Goal: Information Seeking & Learning: Learn about a topic

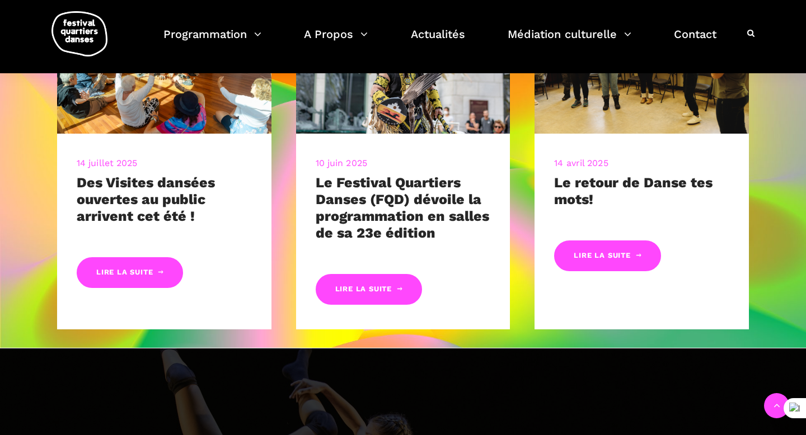
scroll to position [557, 0]
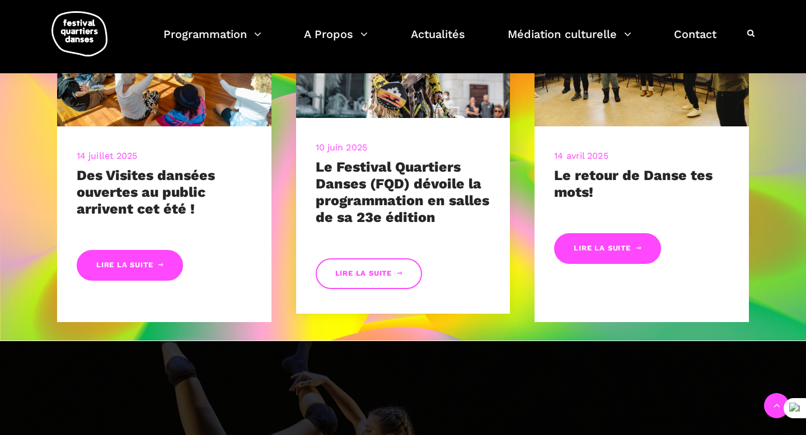
click at [348, 276] on link "Lire la suite" at bounding box center [369, 274] width 106 height 31
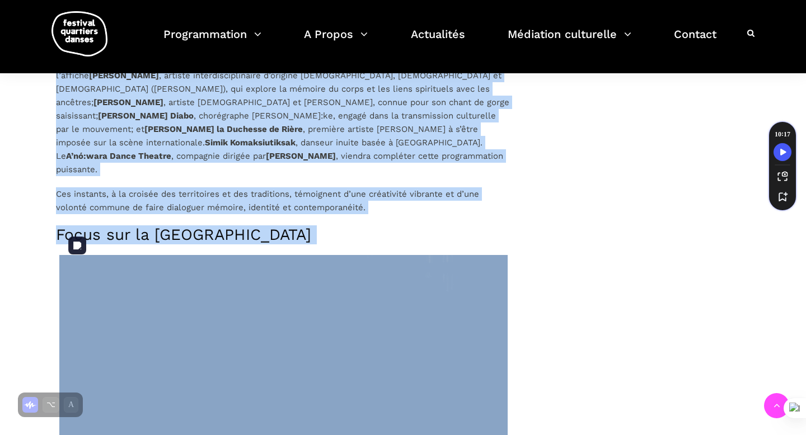
scroll to position [1718, 0]
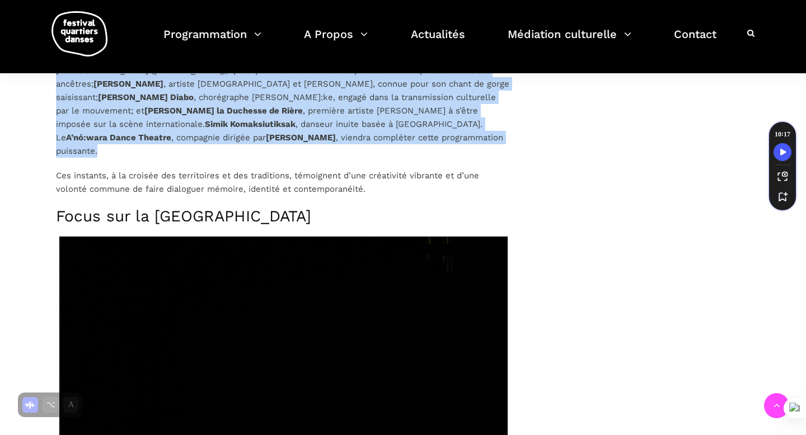
drag, startPoint x: 47, startPoint y: 198, endPoint x: 297, endPoint y: 142, distance: 256.5
copy div "Le samedi 6 septembre à 12 h 30 , dans le cadre de la programmation gratuite en…"
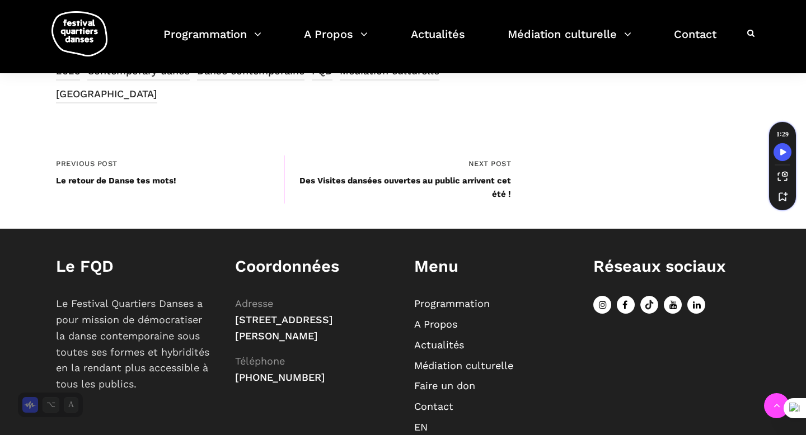
scroll to position [3917, 0]
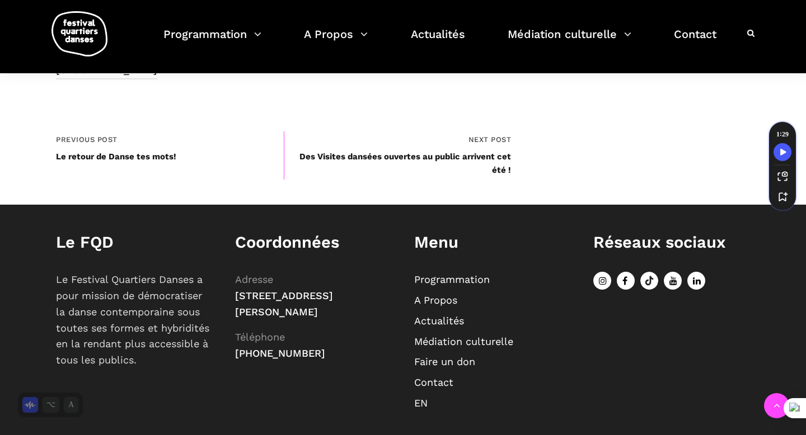
drag, startPoint x: 327, startPoint y: 332, endPoint x: 237, endPoint y: 331, distance: 90.7
click at [237, 331] on p "Adresse 75, Square Sir-Georges-Étienne-Cartier, Montréal (Québec) H4C 3A1 Télép…" at bounding box center [313, 317] width 157 height 90
copy span "[PHONE_NUMBER]"
